Goal: Information Seeking & Learning: Learn about a topic

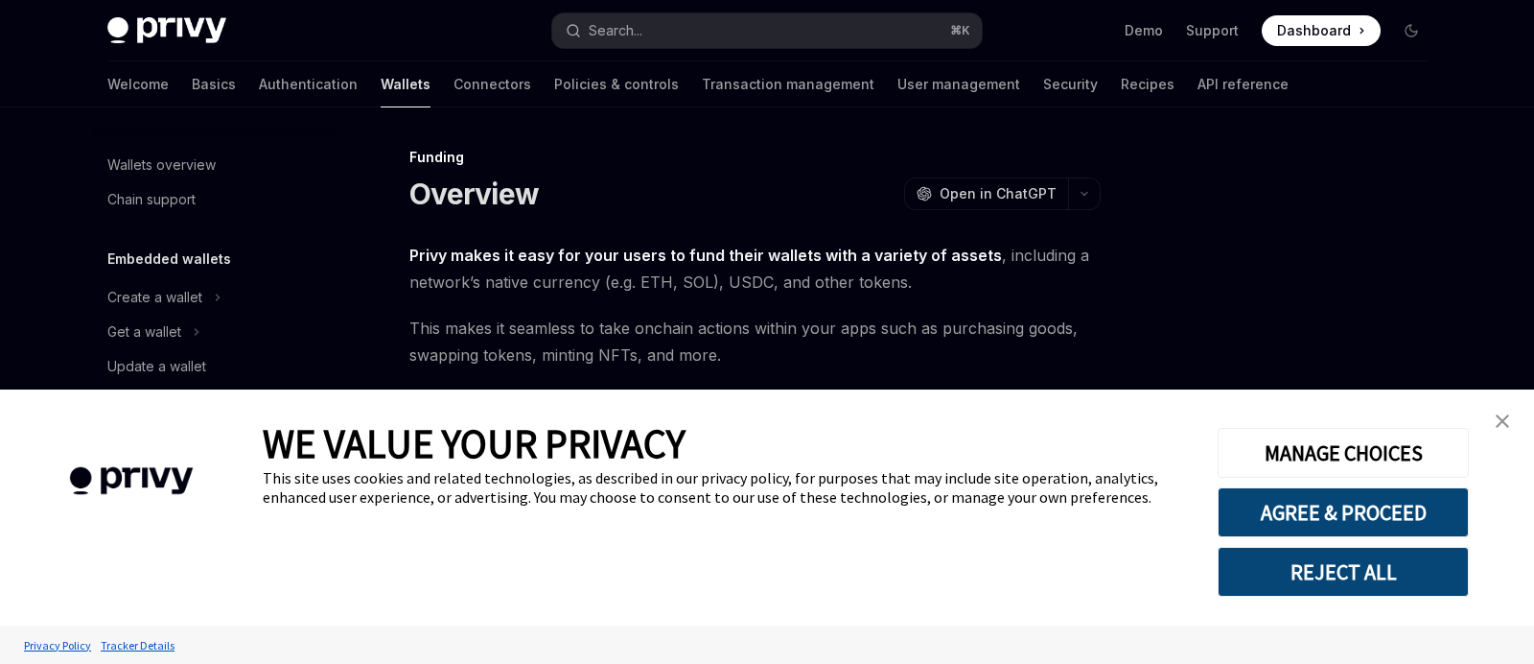
scroll to position [568, 0]
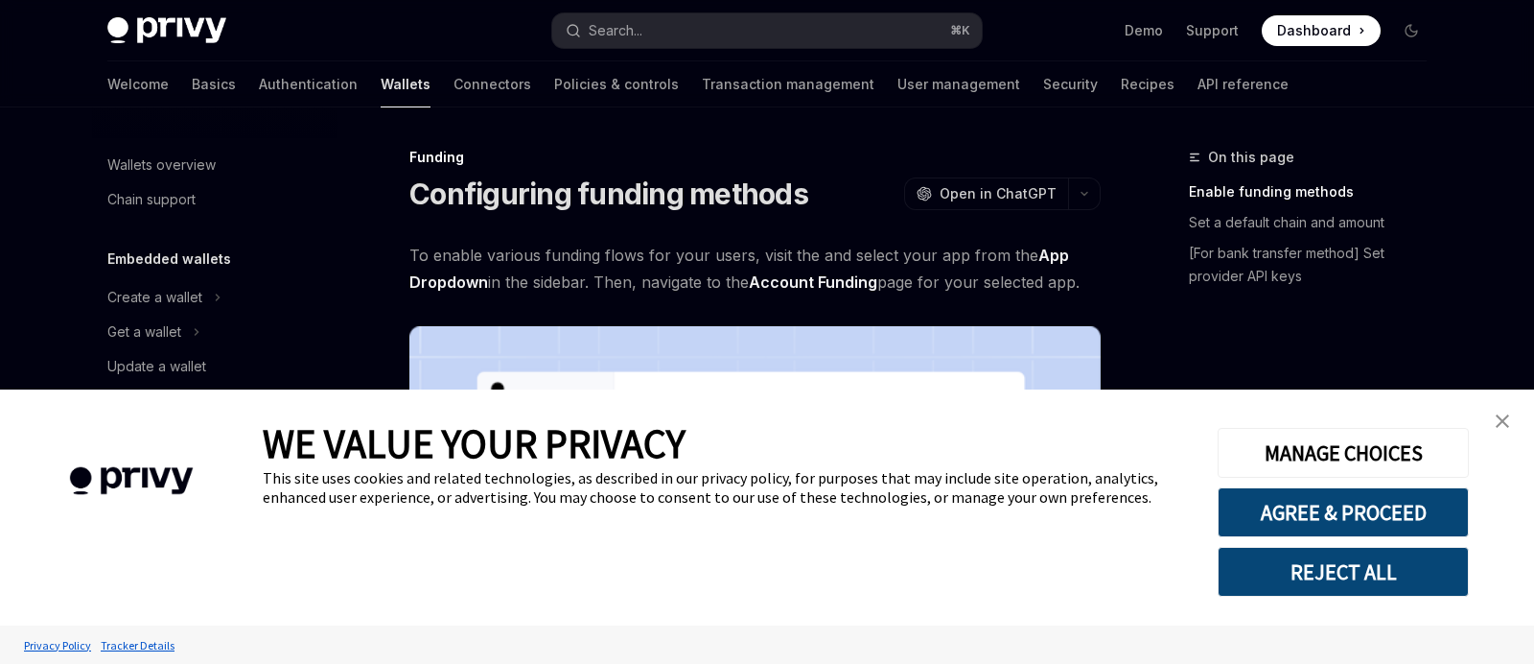
scroll to position [637, 0]
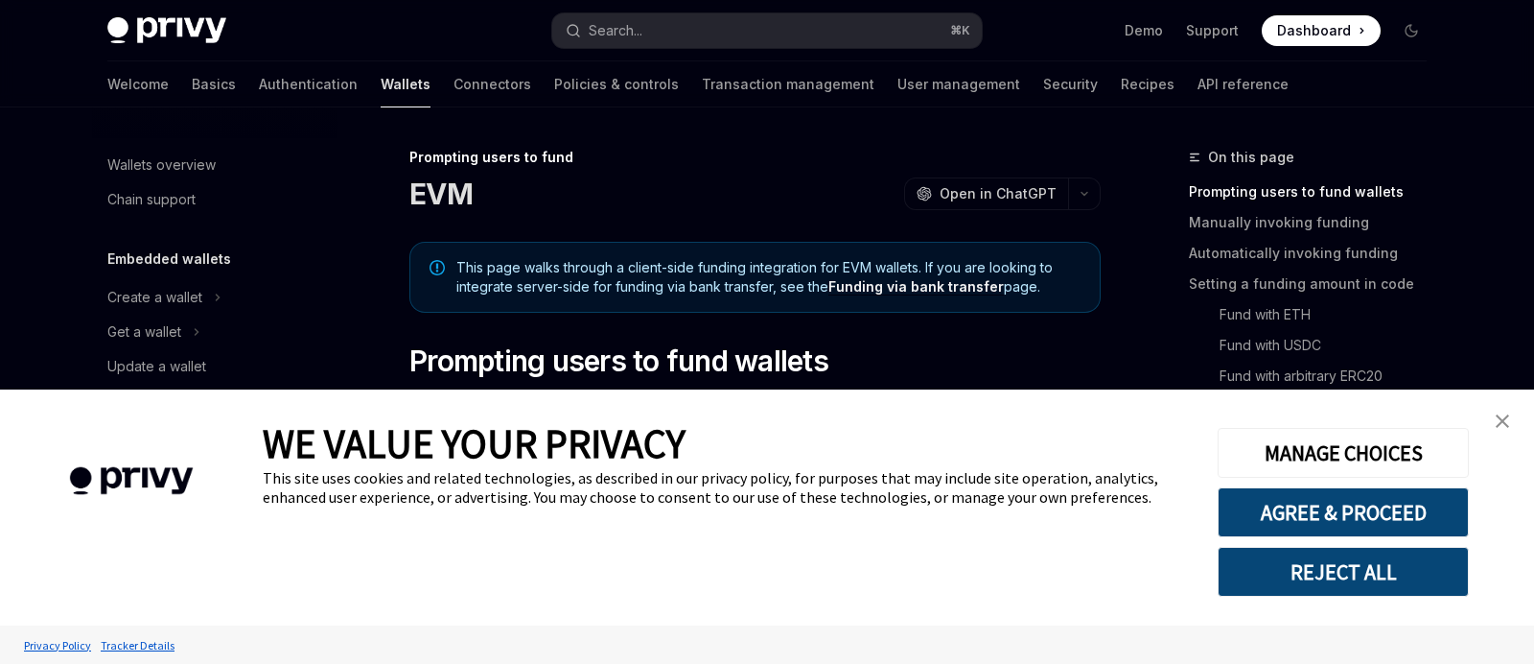
scroll to position [706, 0]
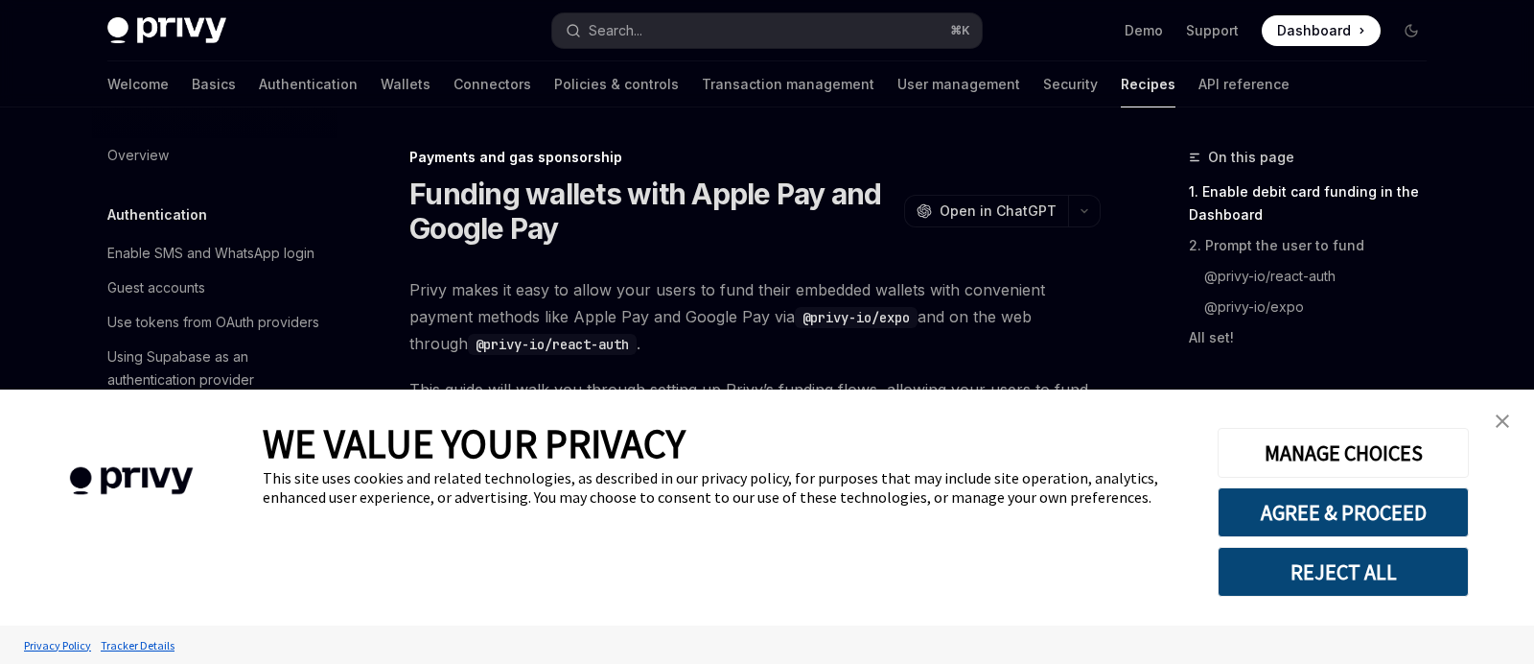
scroll to position [1680, 0]
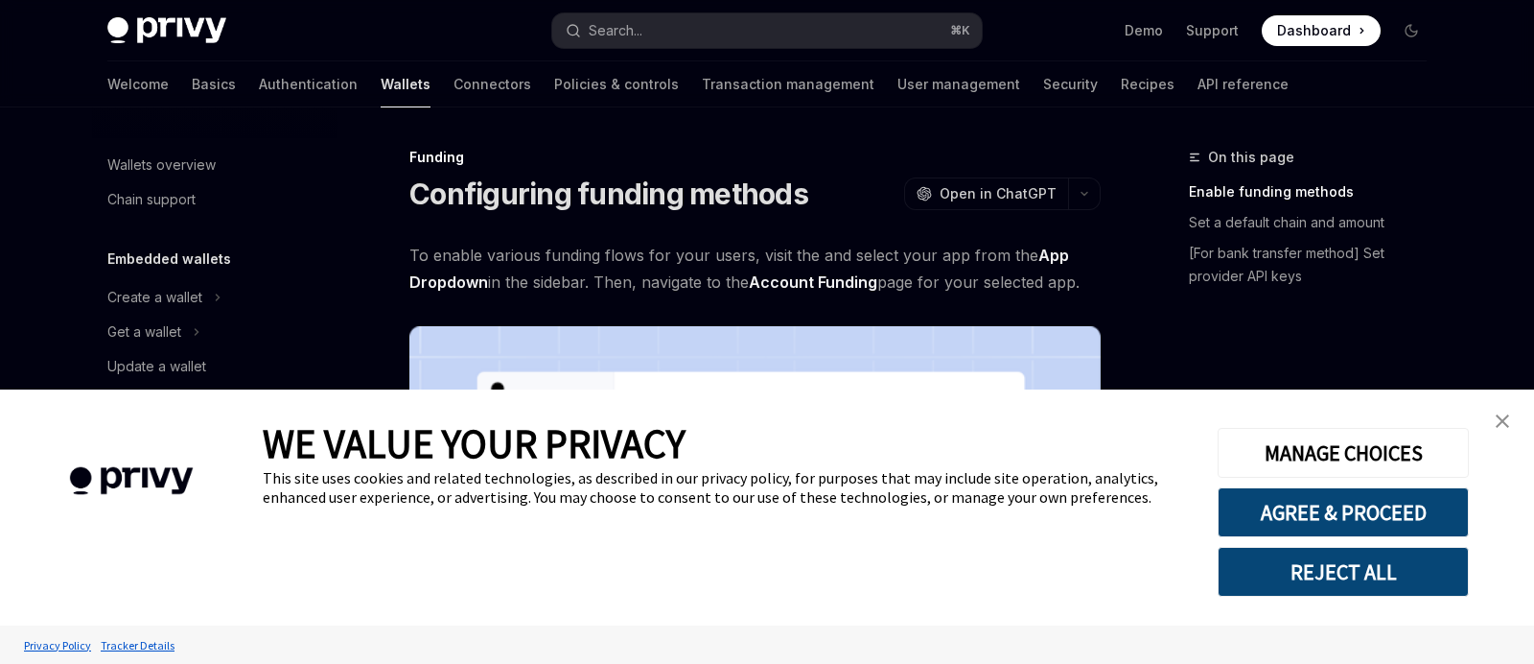
scroll to position [637, 0]
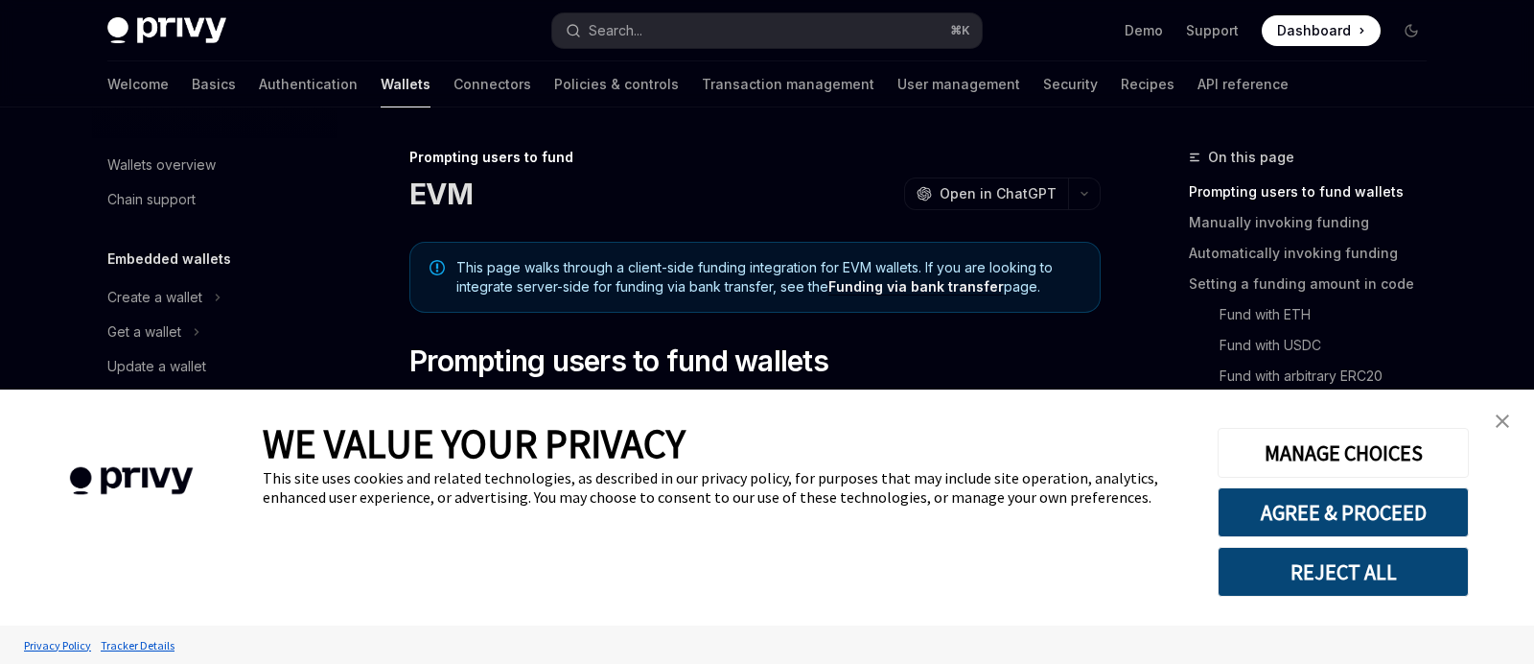
scroll to position [706, 0]
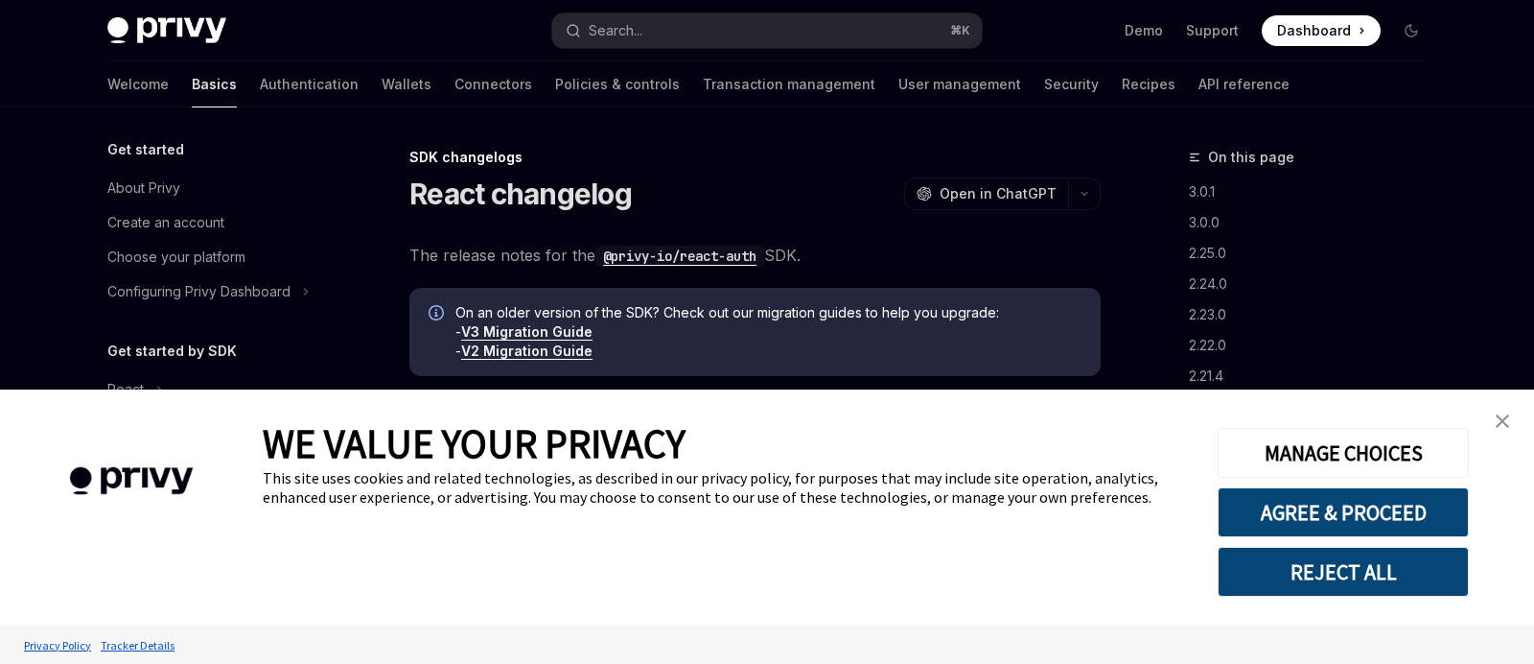
scroll to position [481, 0]
